Goal: Find specific page/section: Find specific page/section

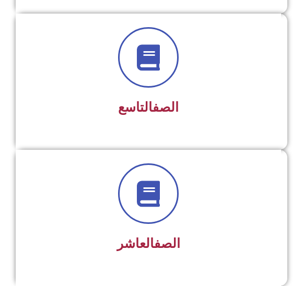
scroll to position [1325, 0]
click at [159, 112] on link "الصف" at bounding box center [166, 107] width 26 height 15
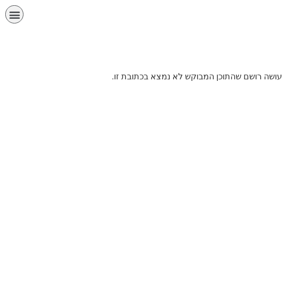
click at [210, 75] on p "עושה רושם שהתוכן המבוקש לא נמצא בכתובת זו." at bounding box center [151, 77] width 261 height 13
click at [21, 20] on div "תפריט" at bounding box center [14, 14] width 18 height 18
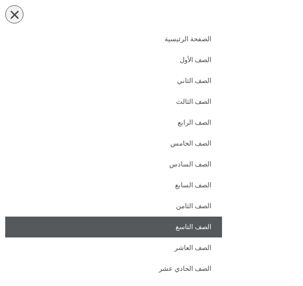
click at [210, 223] on link "الصف التاسع" at bounding box center [113, 227] width 217 height 21
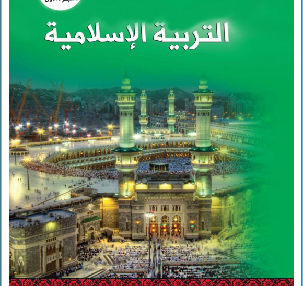
scroll to position [626, 0]
click at [219, 192] on img at bounding box center [151, 116] width 284 height 352
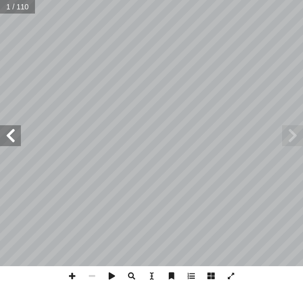
click at [20, 135] on span at bounding box center [10, 135] width 21 height 21
click at [15, 133] on span at bounding box center [10, 135] width 21 height 21
click at [13, 135] on span at bounding box center [10, 135] width 21 height 21
click at [20, 130] on span at bounding box center [10, 135] width 21 height 21
click at [20, 142] on span at bounding box center [10, 135] width 21 height 21
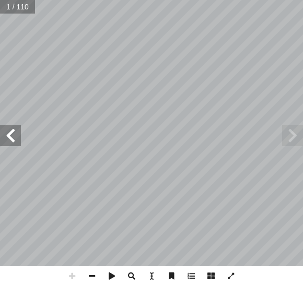
click at [14, 140] on span at bounding box center [10, 135] width 21 height 21
click at [15, 132] on span at bounding box center [10, 135] width 21 height 21
click at [8, 141] on span at bounding box center [10, 135] width 21 height 21
click at [17, 139] on span at bounding box center [10, 135] width 21 height 21
click at [19, 142] on span at bounding box center [10, 135] width 21 height 21
